Goal: Task Accomplishment & Management: Manage account settings

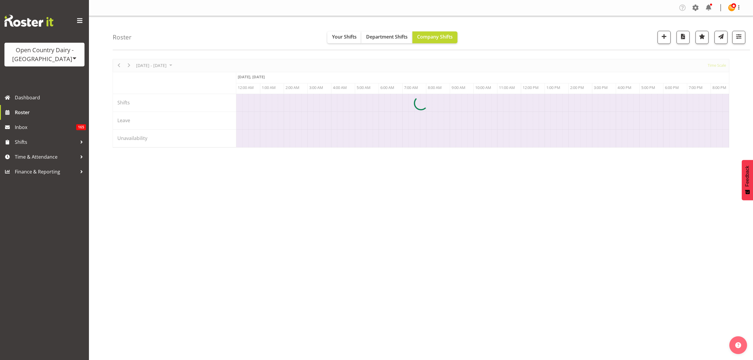
scroll to position [0, 1138]
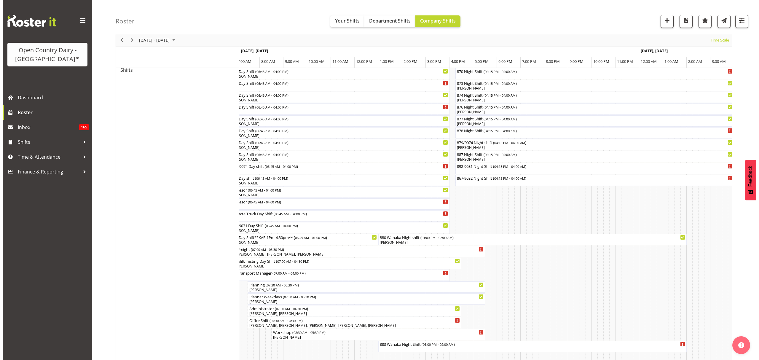
scroll to position [434, 0]
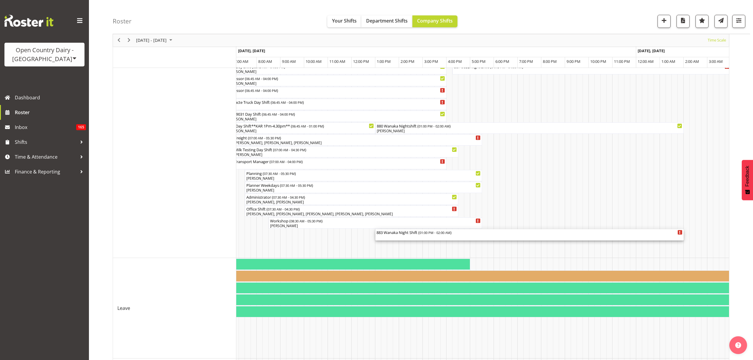
click at [442, 236] on div "883 Wanaka Night Shift ( 01:00 PM - 02:00 AM )" at bounding box center [529, 234] width 306 height 11
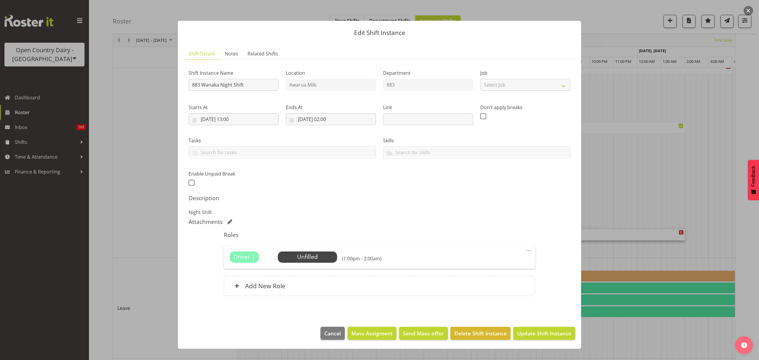
click at [309, 250] on div "Driver 1 Unfilled Select Employee (1:00pm - 2:00am) Edit Cover Role Delete" at bounding box center [379, 256] width 311 height 23
click at [309, 252] on span "Select Employee" at bounding box center [307, 256] width 59 height 11
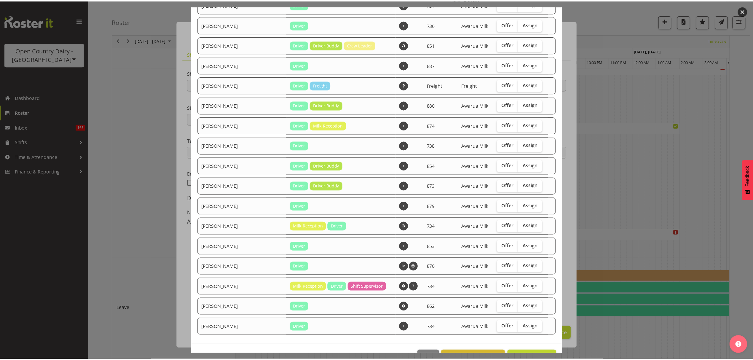
scroll to position [432, 0]
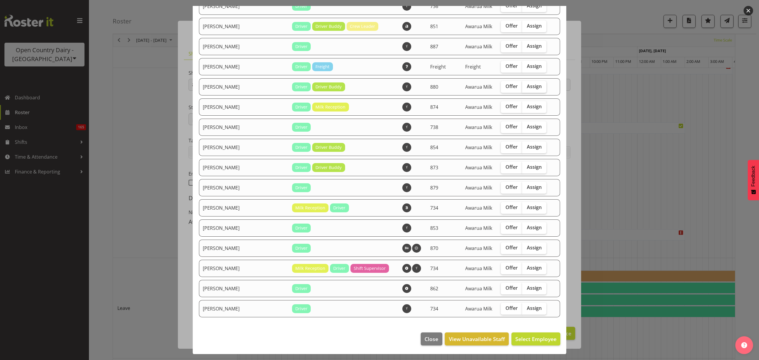
click at [533, 87] on label "Assign" at bounding box center [534, 87] width 24 height 12
click at [526, 87] on input "Assign" at bounding box center [524, 86] width 4 height 4
checkbox input "true"
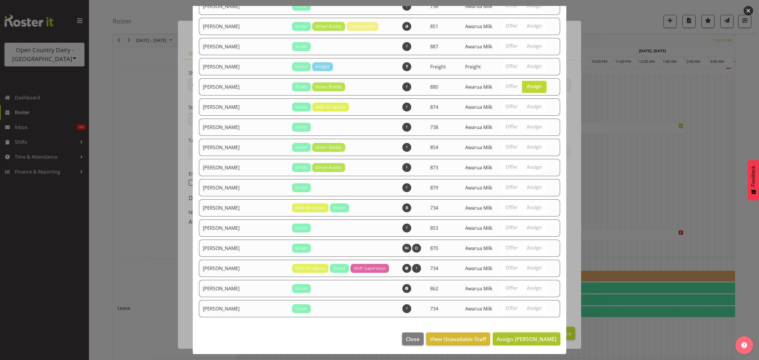
click at [536, 340] on span "Assign [PERSON_NAME]" at bounding box center [526, 338] width 60 height 7
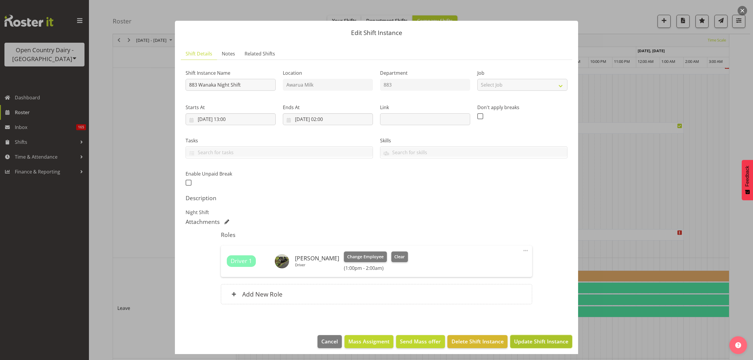
click at [538, 346] on button "Update Shift Instance" at bounding box center [541, 341] width 62 height 13
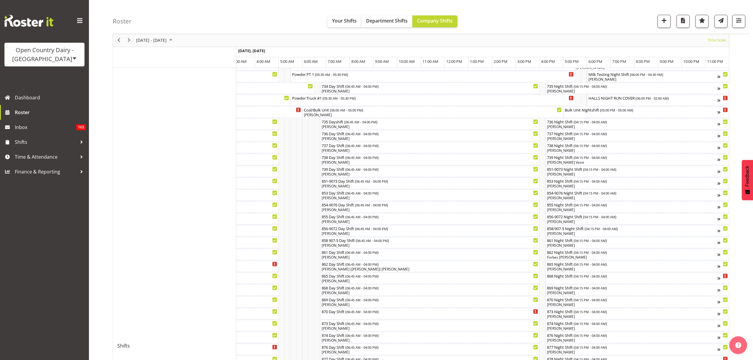
scroll to position [0, 0]
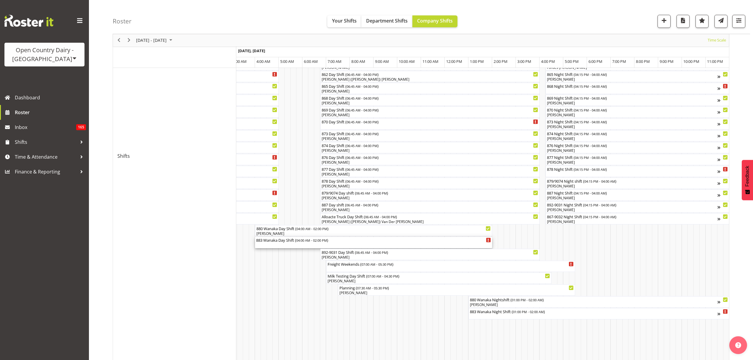
click at [287, 239] on div "883 Wanaka Day Shift ( 04:00 AM - 02:00 PM )" at bounding box center [373, 240] width 235 height 6
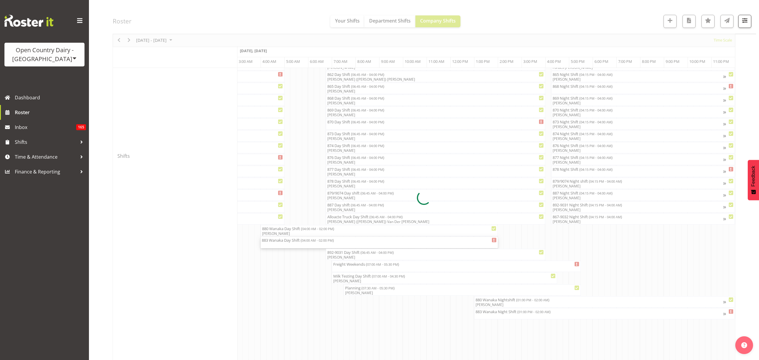
scroll to position [0, 3487]
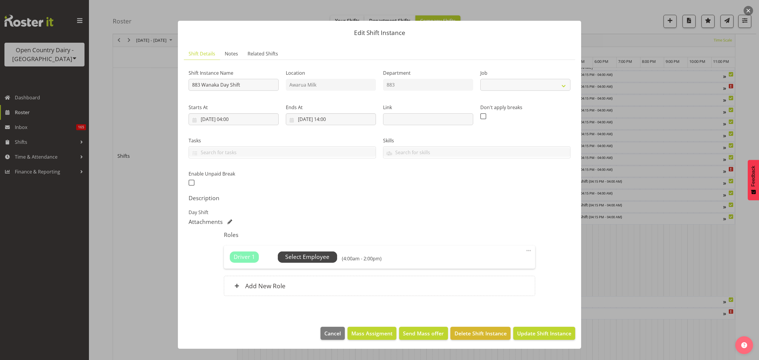
click at [297, 256] on span "Select Employee" at bounding box center [307, 257] width 44 height 9
select select "10670"
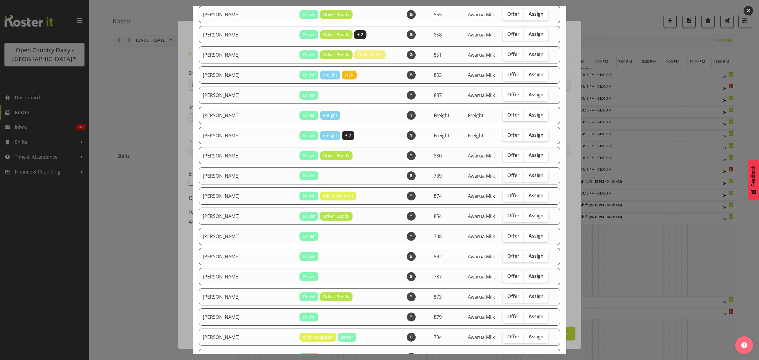
scroll to position [739, 0]
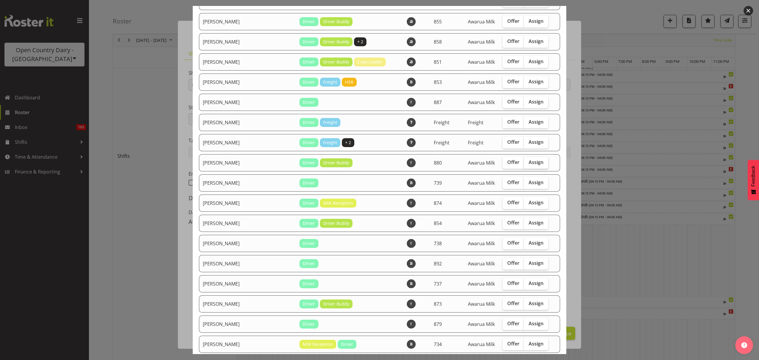
click at [524, 158] on label "Assign" at bounding box center [536, 163] width 24 height 12
click at [524, 160] on input "Assign" at bounding box center [526, 162] width 4 height 4
checkbox input "true"
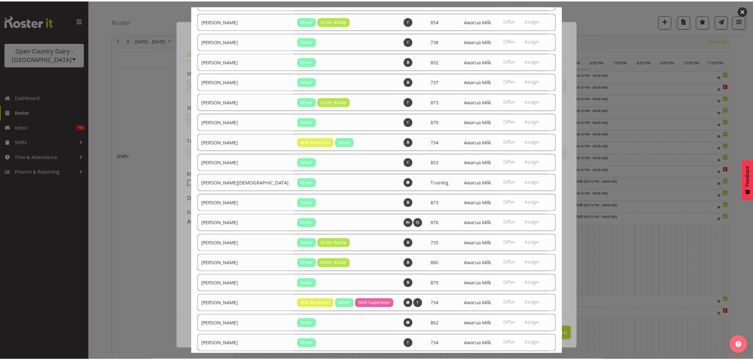
scroll to position [976, 0]
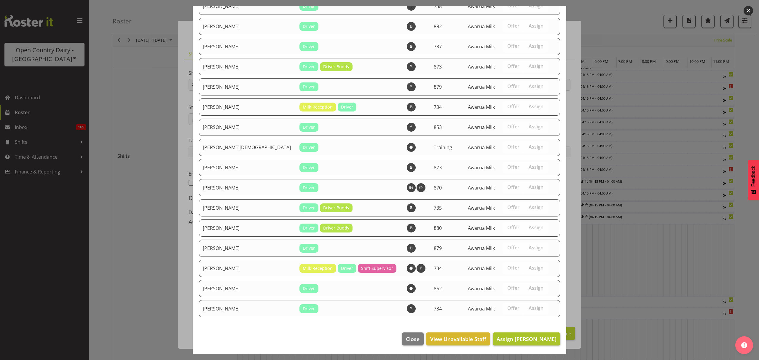
click at [521, 330] on footer "Close View Unavailable Staff Assign [PERSON_NAME]" at bounding box center [379, 340] width 373 height 28
click at [523, 335] on span "Assign [PERSON_NAME]" at bounding box center [526, 338] width 60 height 7
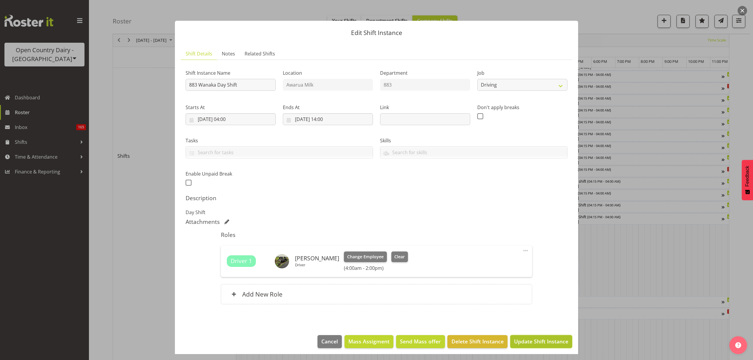
click at [529, 338] on span "Update Shift Instance" at bounding box center [541, 341] width 54 height 8
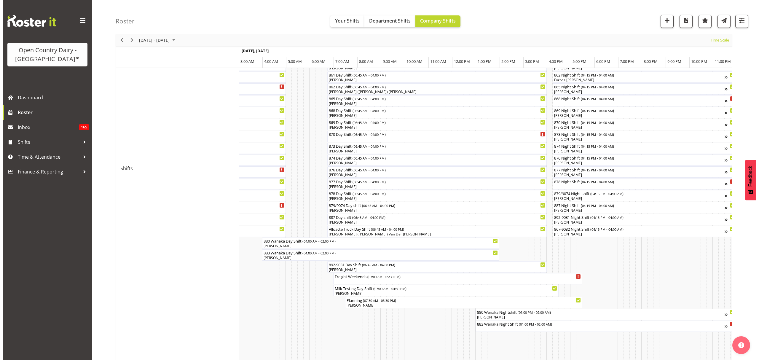
scroll to position [237, 0]
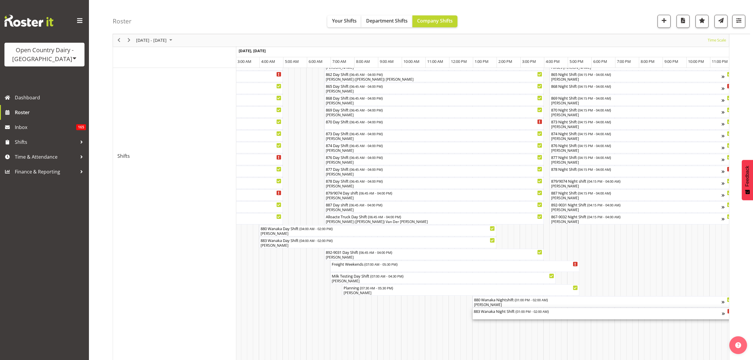
click at [518, 317] on div "883 Wanaka Night Shift ( 01:00 PM - 02:00 AM )" at bounding box center [598, 313] width 248 height 11
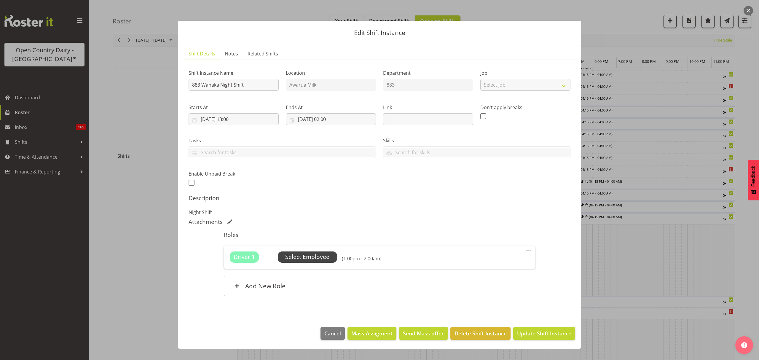
click at [297, 261] on span "Select Employee" at bounding box center [307, 257] width 44 height 9
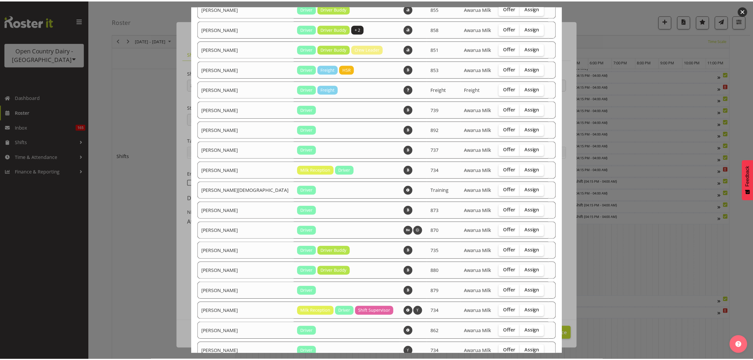
scroll to position [411, 0]
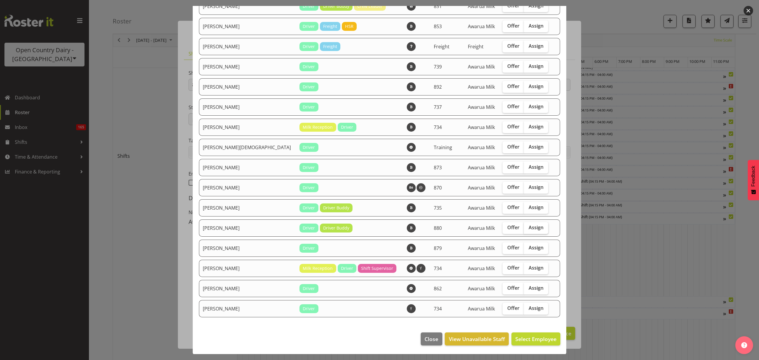
click at [528, 229] on span "Assign" at bounding box center [535, 227] width 15 height 6
click at [524, 229] on input "Assign" at bounding box center [526, 228] width 4 height 4
checkbox input "true"
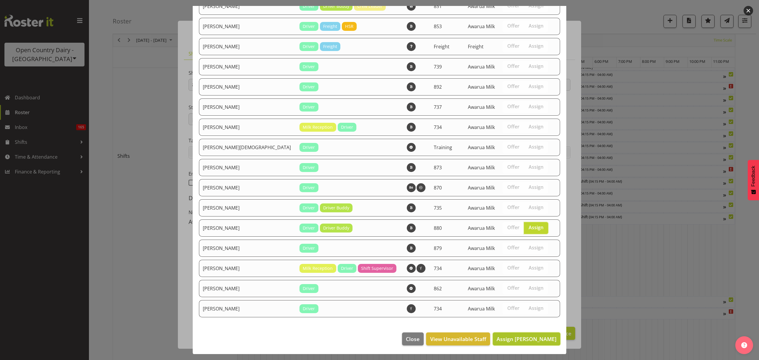
click at [523, 337] on span "Assign [PERSON_NAME]" at bounding box center [526, 338] width 60 height 7
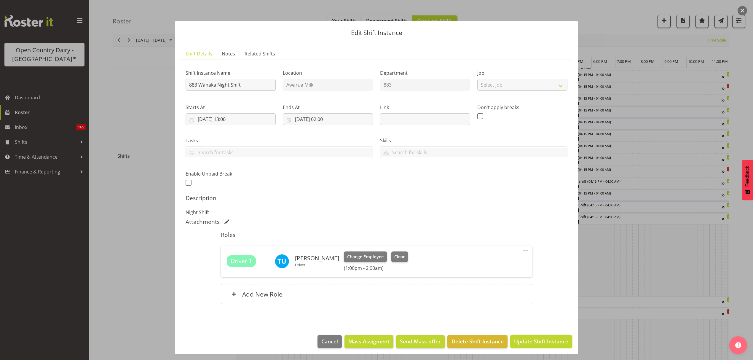
drag, startPoint x: 526, startPoint y: 337, endPoint x: 529, endPoint y: 337, distance: 3.3
click at [526, 337] on button "Update Shift Instance" at bounding box center [541, 341] width 62 height 13
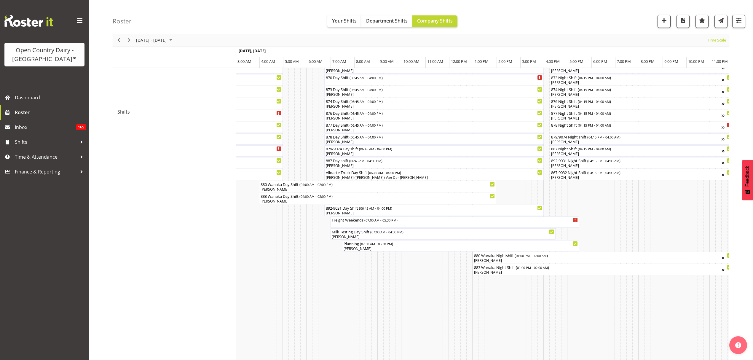
scroll to position [356, 0]
